Goal: Use online tool/utility

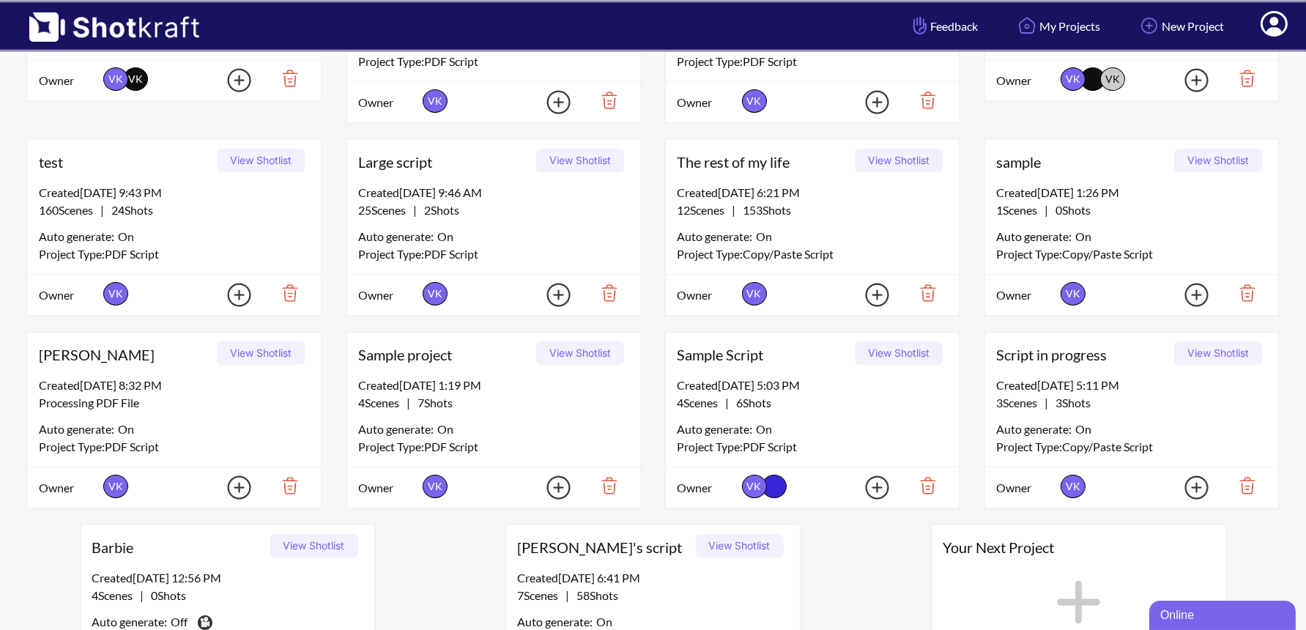
scroll to position [652, 0]
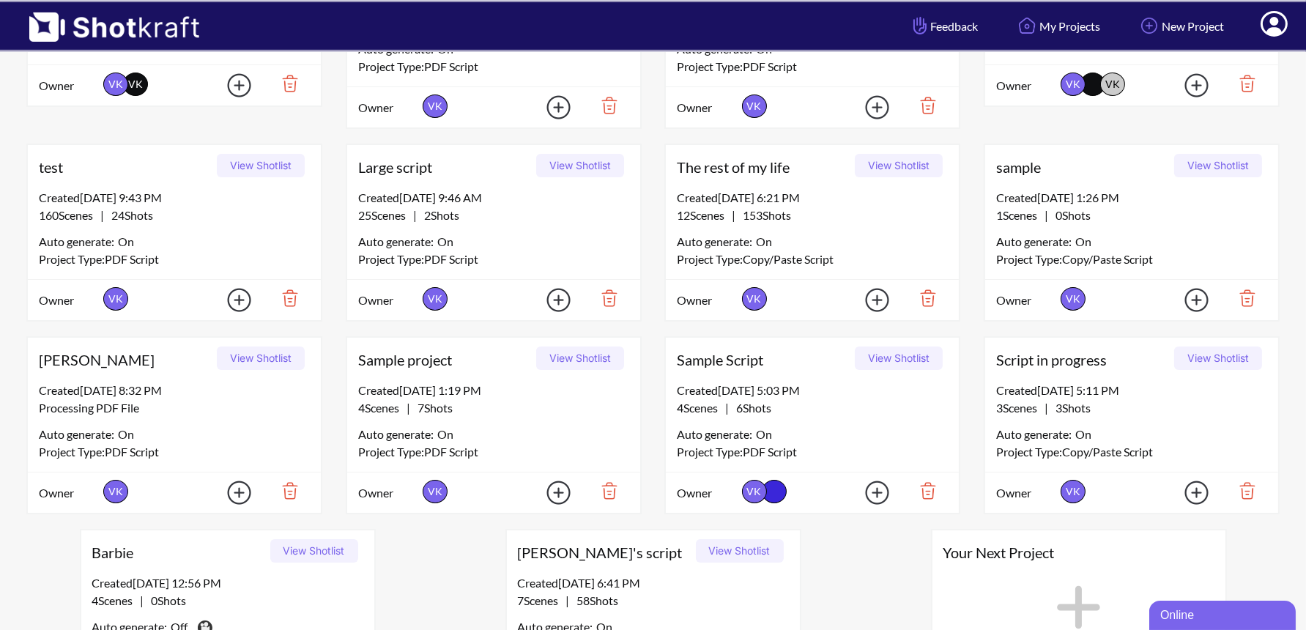
click at [894, 167] on button "View Shotlist" at bounding box center [899, 165] width 88 height 23
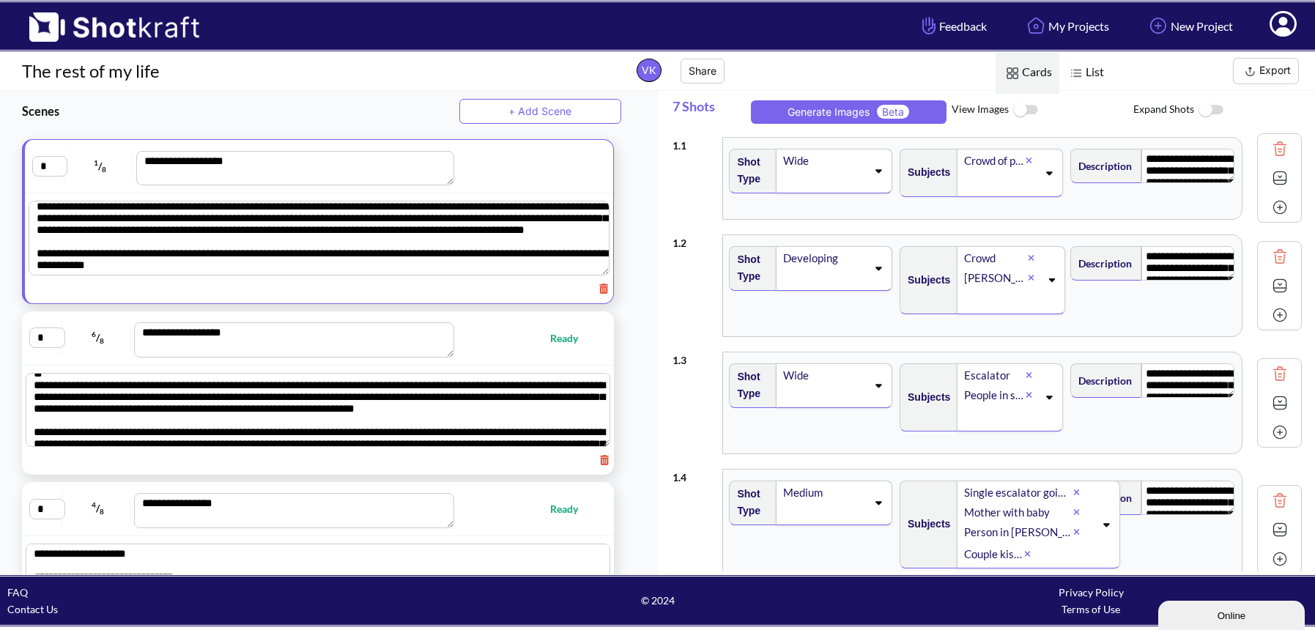
click at [1277, 173] on img at bounding box center [1280, 178] width 22 height 22
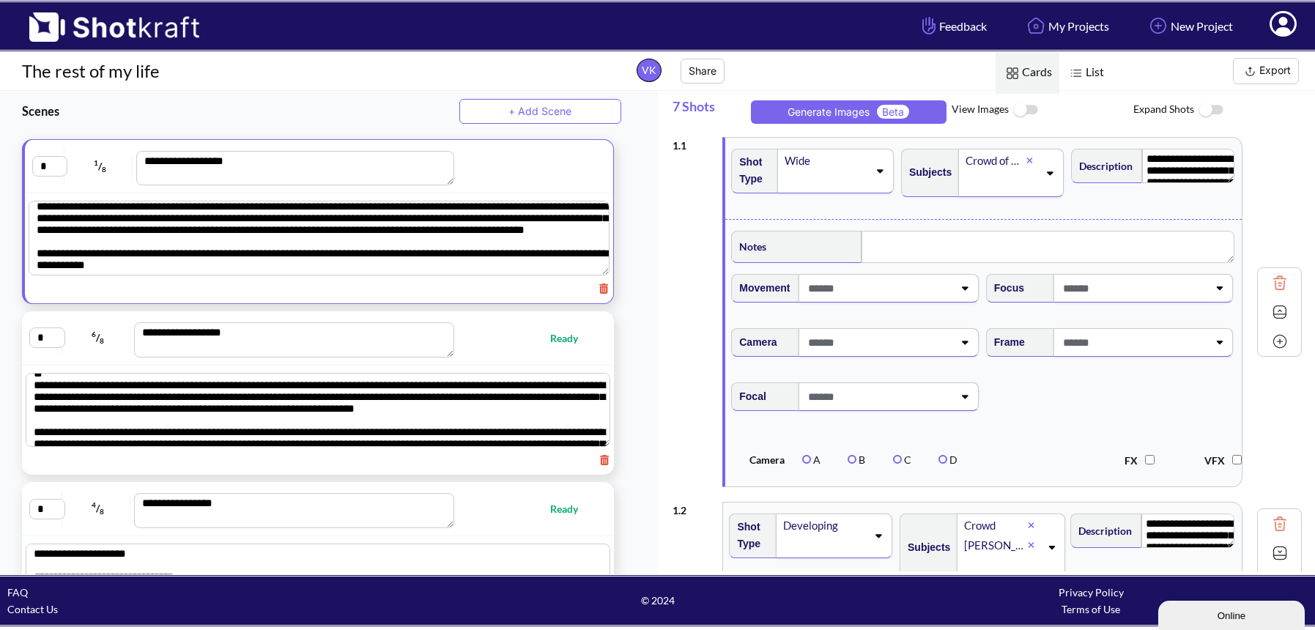
click at [925, 303] on div "Movement" at bounding box center [856, 294] width 255 height 54
click at [957, 291] on icon at bounding box center [965, 288] width 20 height 10
click at [1100, 286] on span at bounding box center [1133, 288] width 149 height 24
click at [1105, 362] on li "Zoom Out" at bounding box center [1123, 373] width 240 height 23
click at [1106, 344] on span at bounding box center [1133, 342] width 149 height 24
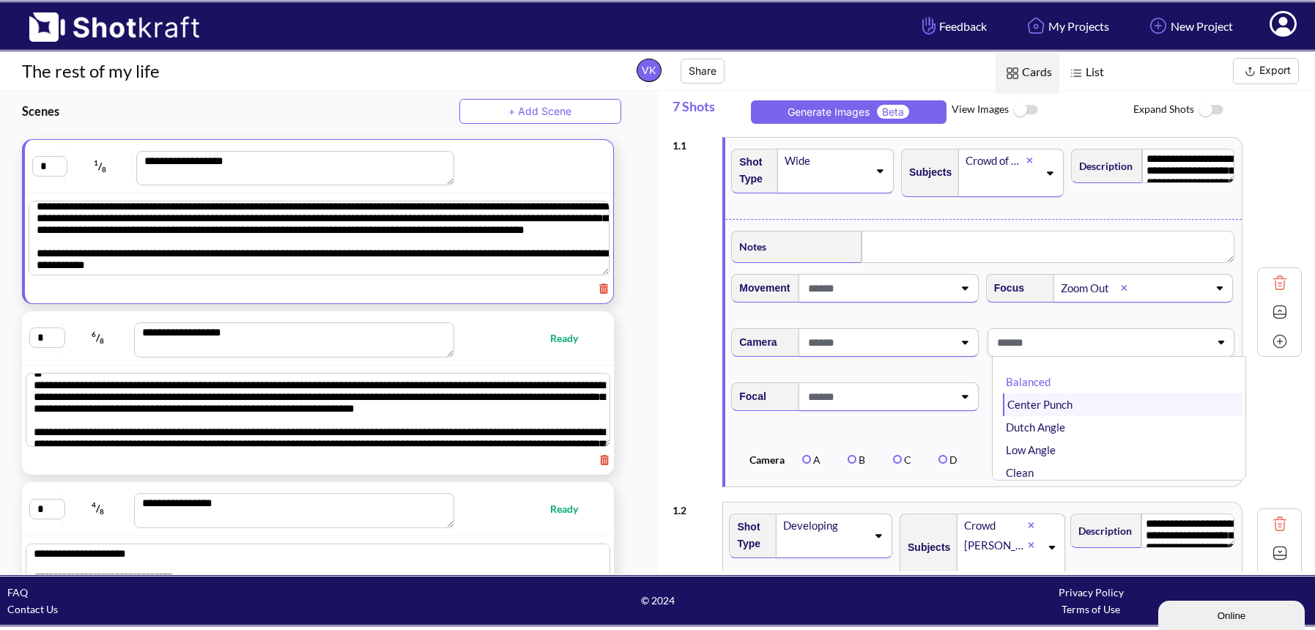
click at [1106, 403] on li "Center Punch" at bounding box center [1123, 404] width 240 height 23
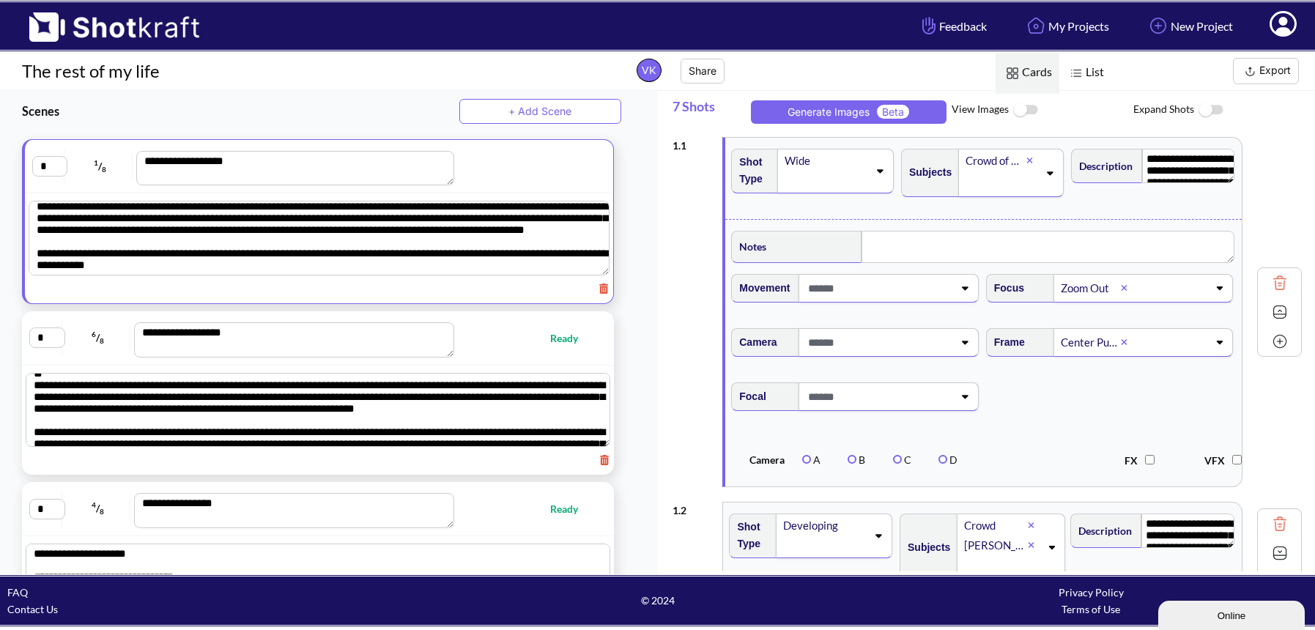
click at [1035, 106] on img at bounding box center [1025, 109] width 33 height 31
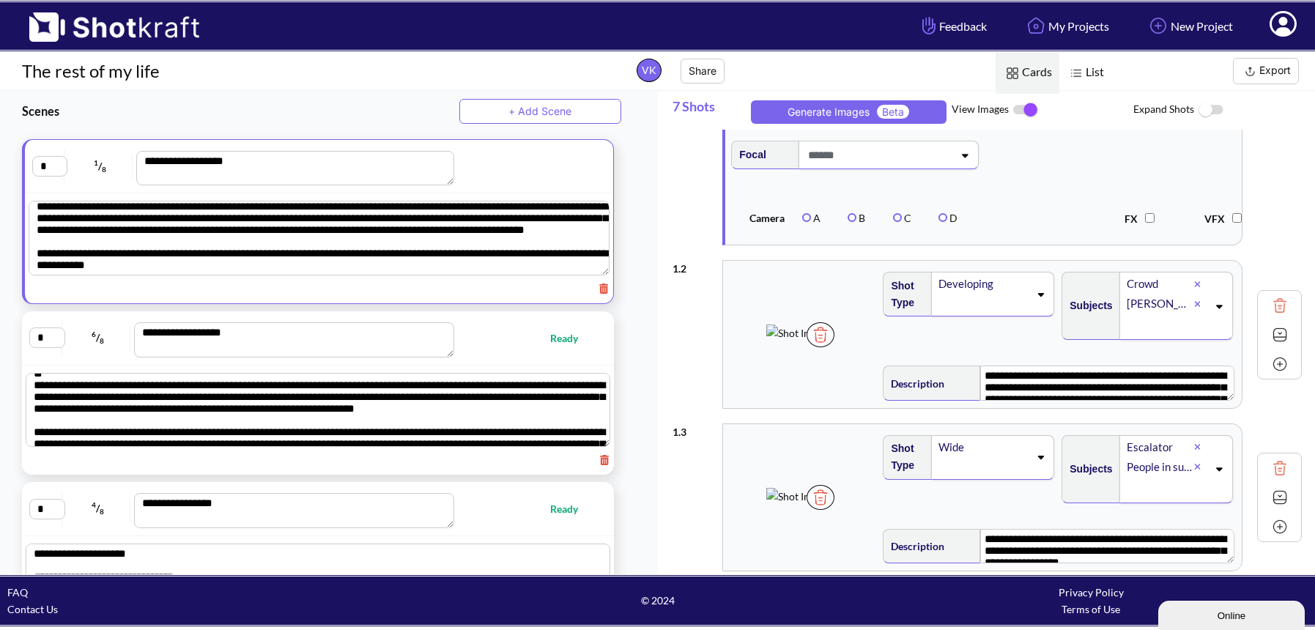
scroll to position [286, 0]
